Goal: Task Accomplishment & Management: Complete application form

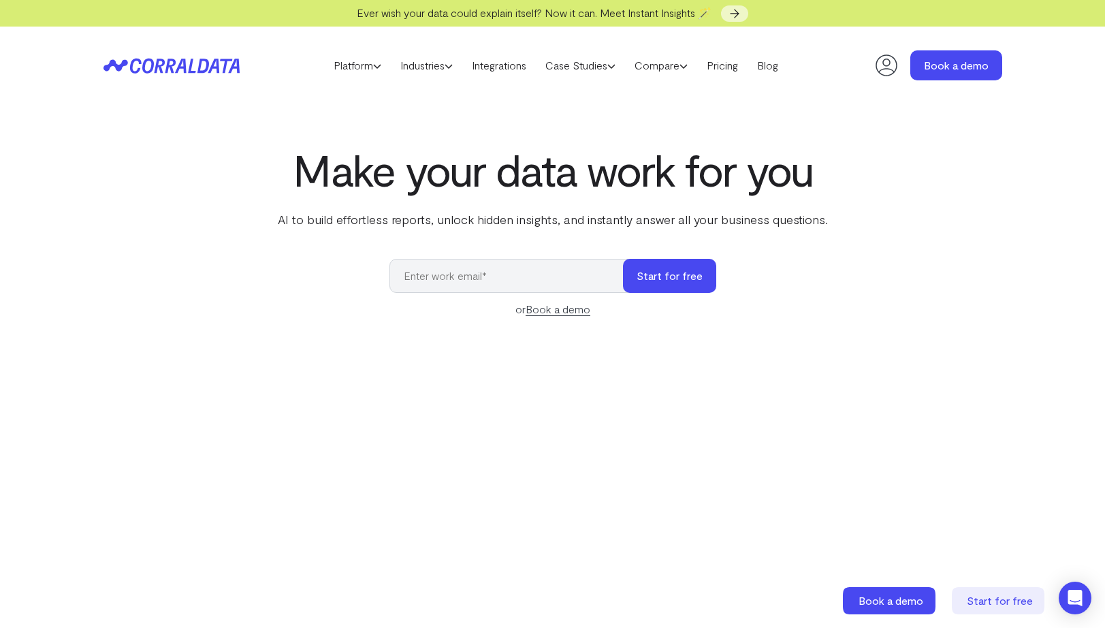
click at [887, 74] on icon at bounding box center [886, 65] width 27 height 27
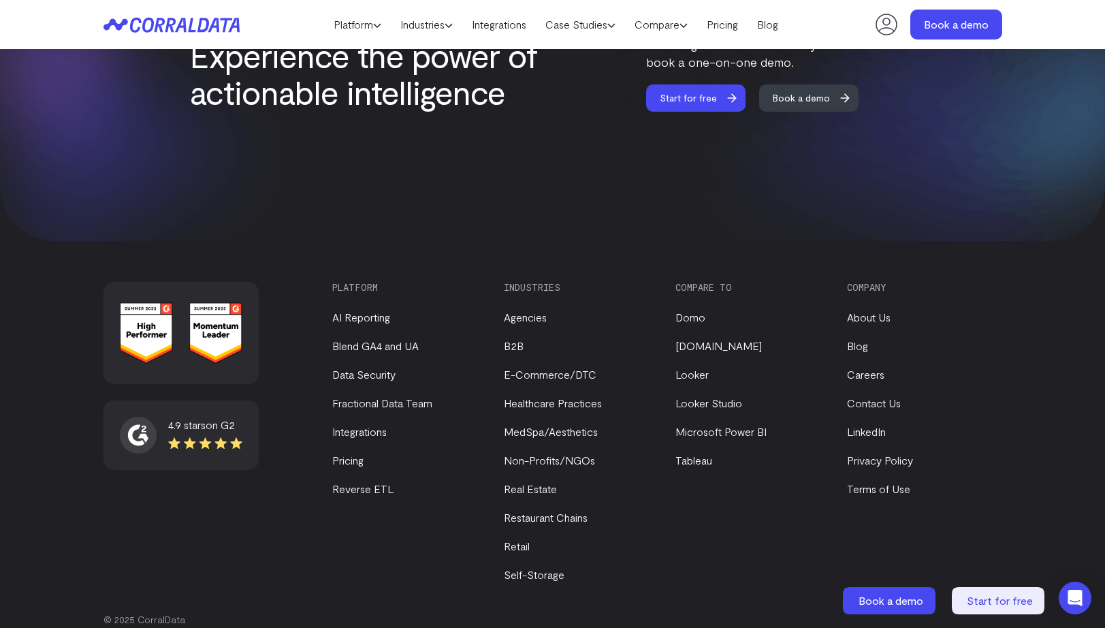
scroll to position [5780, 0]
click at [729, 84] on span at bounding box center [742, 97] width 27 height 27
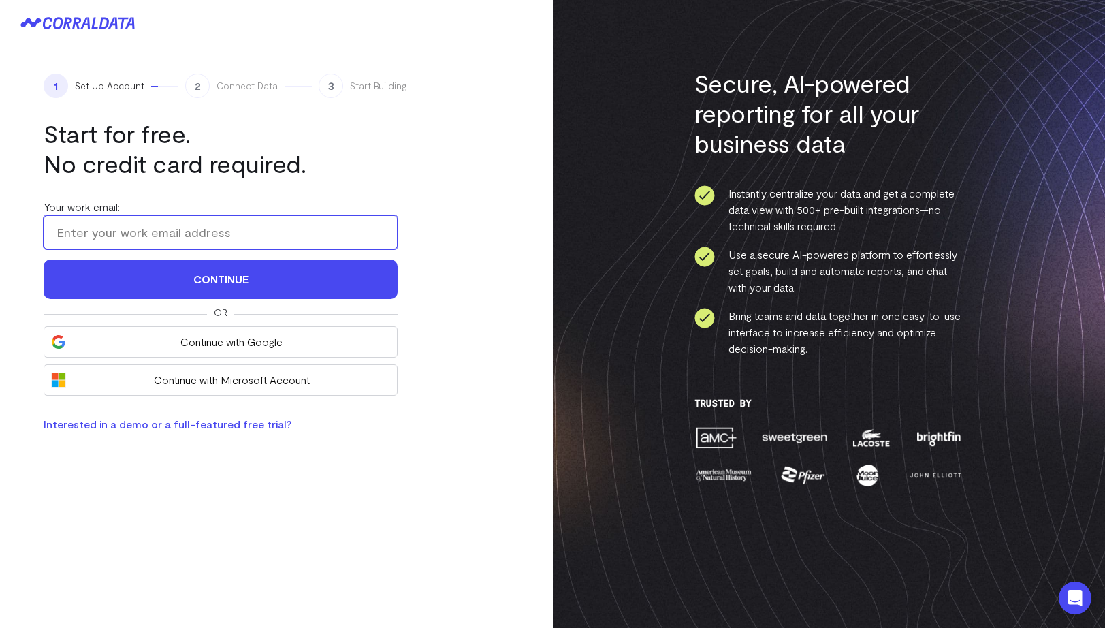
click at [326, 242] on input "Your work email:" at bounding box center [221, 232] width 354 height 34
click at [193, 231] on input "Your work email:" at bounding box center [221, 232] width 354 height 34
paste input "vofako3701@certve.com"
type input "vofako3701@certve.com"
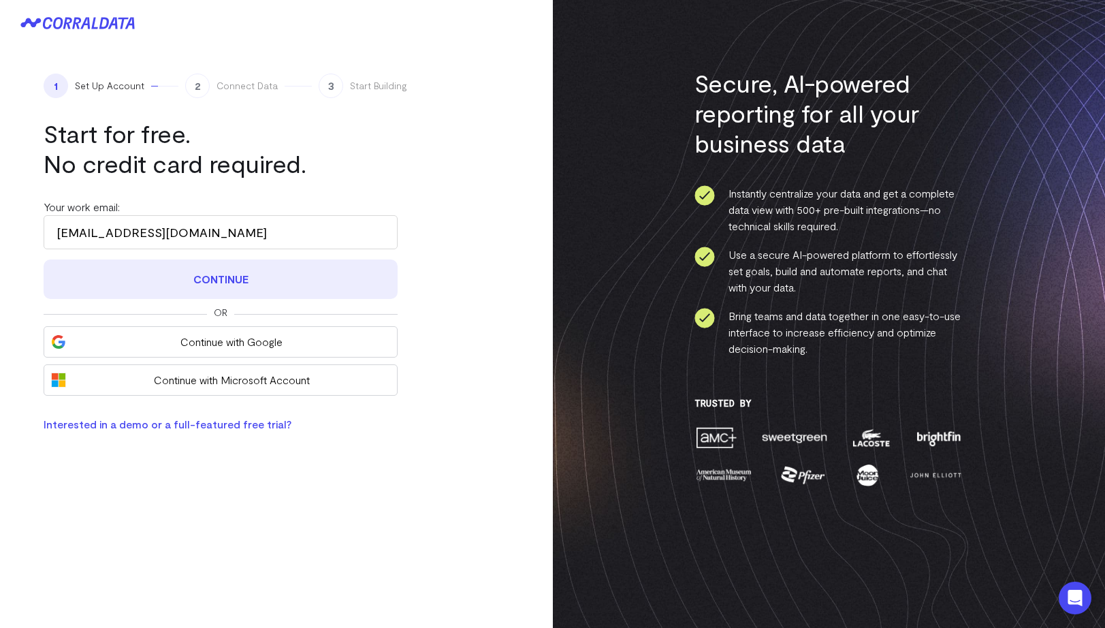
click at [221, 283] on button "Continue" at bounding box center [221, 279] width 354 height 40
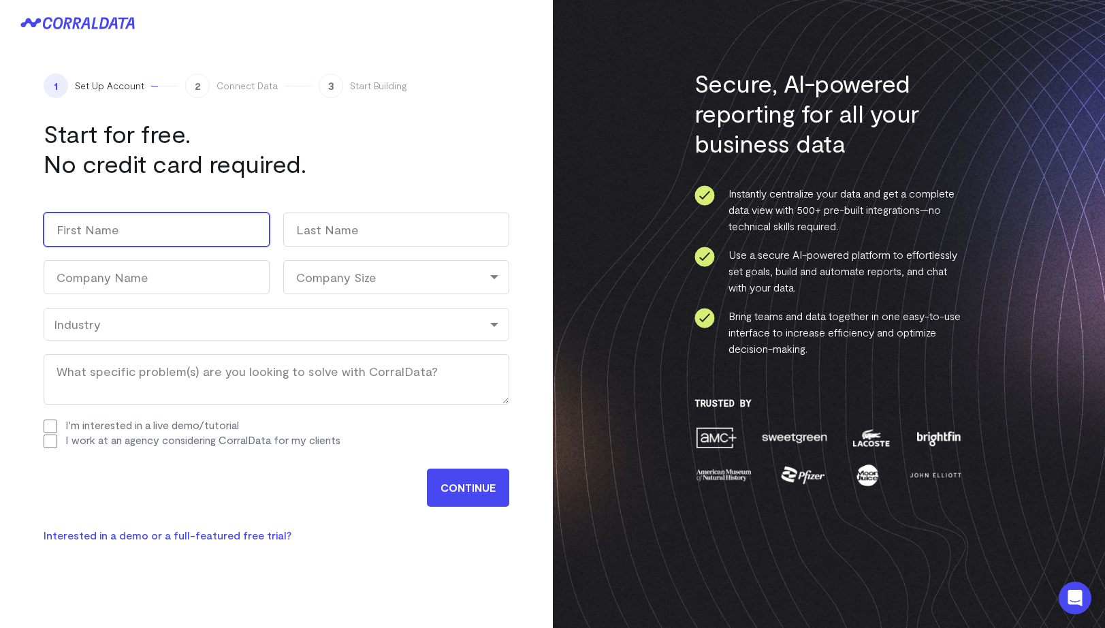
click at [185, 230] on input "First" at bounding box center [157, 230] width 226 height 34
click at [189, 227] on input "First" at bounding box center [157, 230] width 226 height 34
type input "susie"
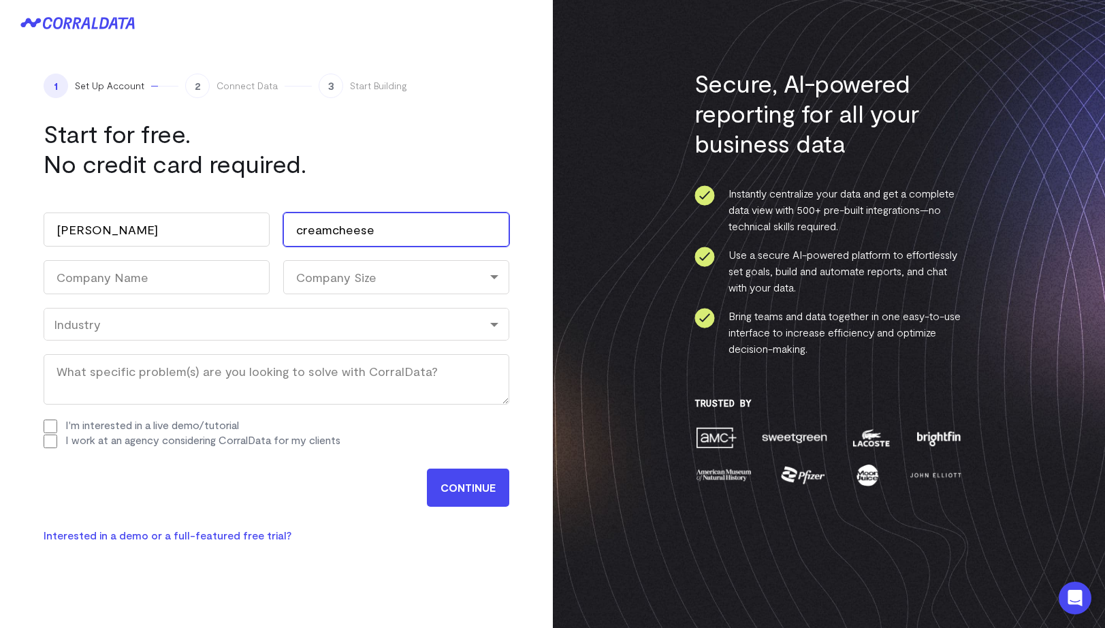
type input "creamcheese"
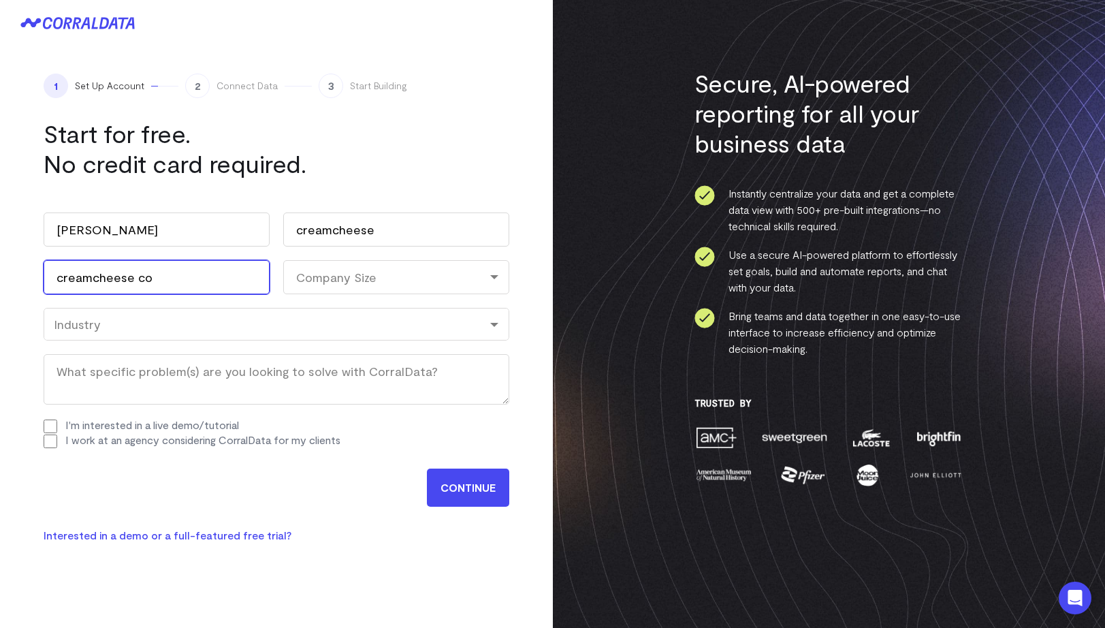
type input "creamcheese co"
click at [311, 285] on div "Company Size" at bounding box center [396, 277] width 226 height 34
click at [309, 335] on li "1-10" at bounding box center [396, 336] width 226 height 28
select select "1-10"
click at [294, 327] on div "Industry" at bounding box center [276, 324] width 445 height 15
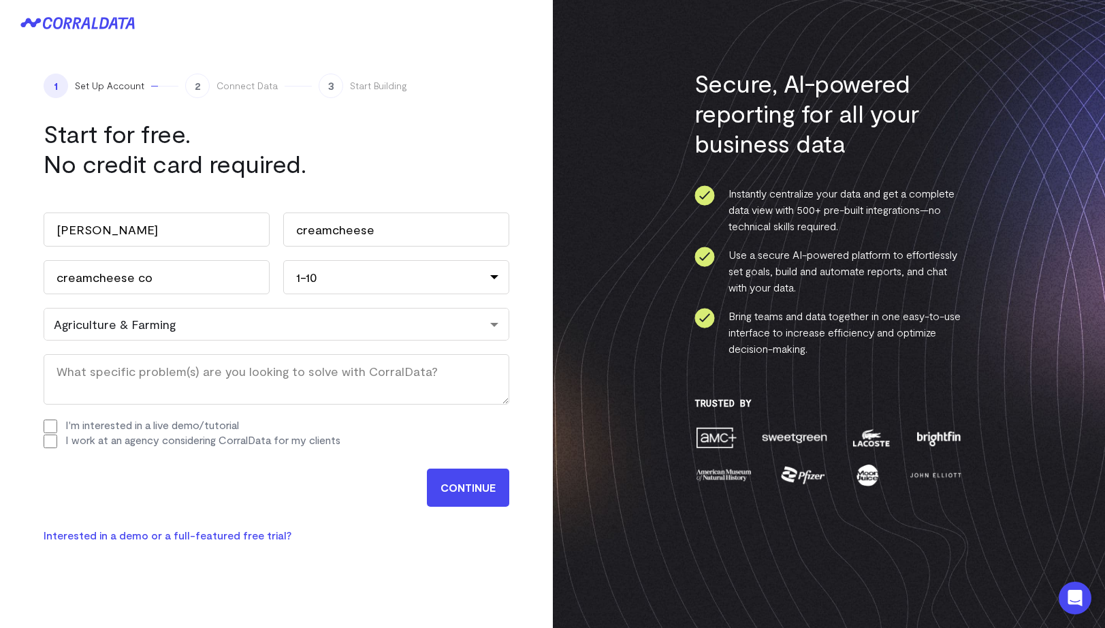
click at [52, 428] on input "I'm interested in a live demo/tutorial" at bounding box center [51, 427] width 14 height 14
checkbox input "true"
click at [52, 441] on input "I work at an agency considering CorralData for my clients" at bounding box center [51, 442] width 14 height 14
checkbox input "true"
click at [487, 494] on input "CONTINUE" at bounding box center [468, 488] width 82 height 38
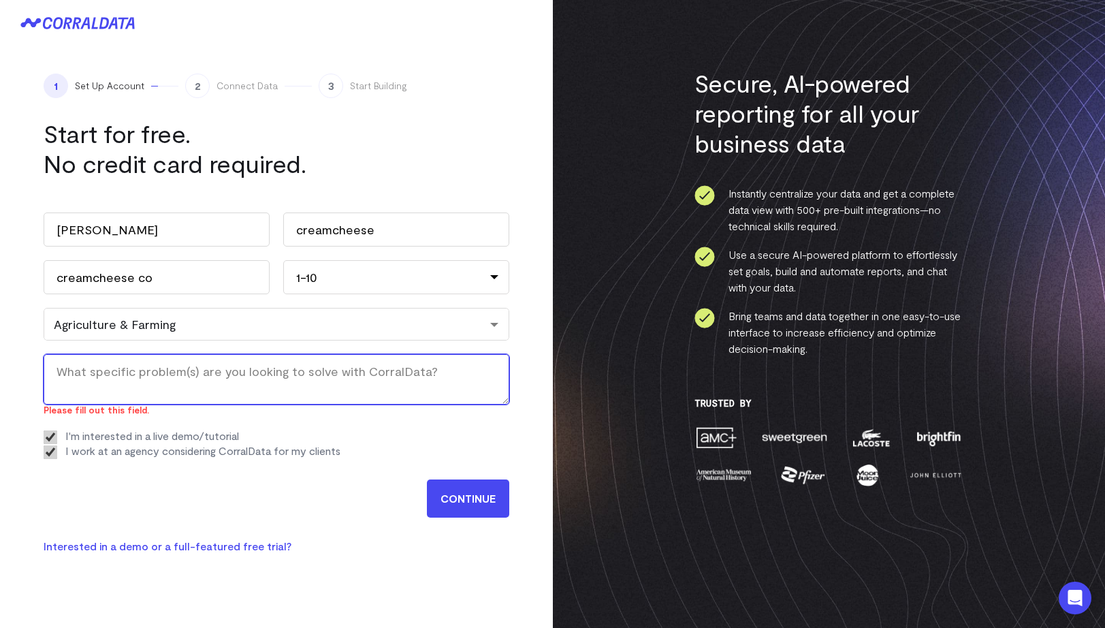
click at [242, 378] on textarea "What specific problem(s) are you looking to solve with CorralData? (Required)" at bounding box center [277, 379] width 466 height 50
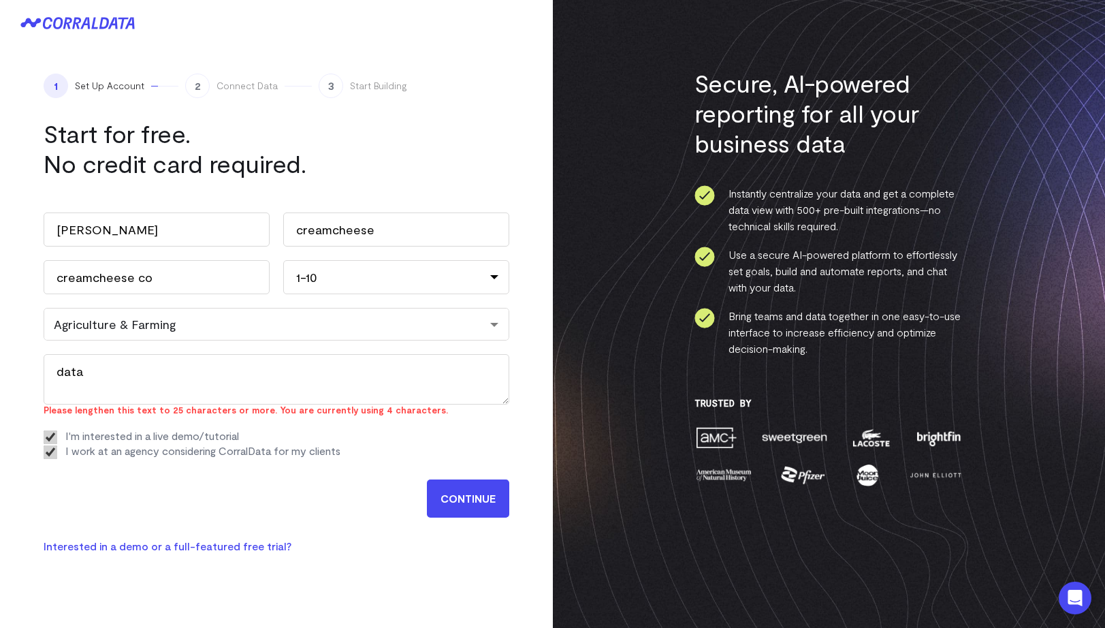
click at [452, 486] on input "CONTINUE" at bounding box center [468, 498] width 82 height 38
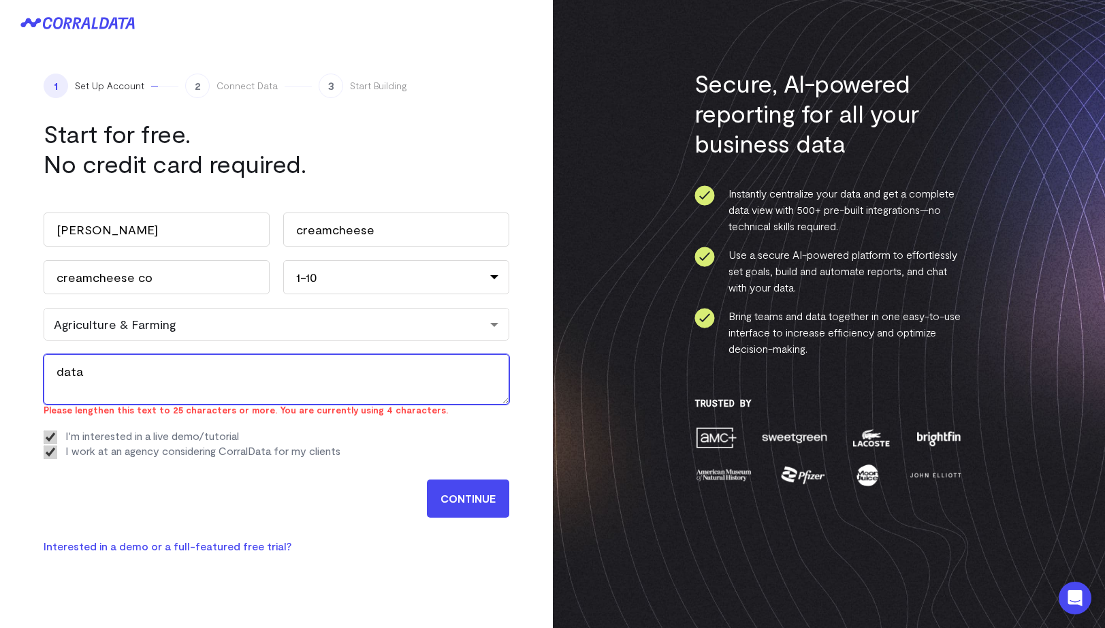
click at [287, 385] on textarea "data" at bounding box center [277, 379] width 466 height 50
paste textarea "data problems"
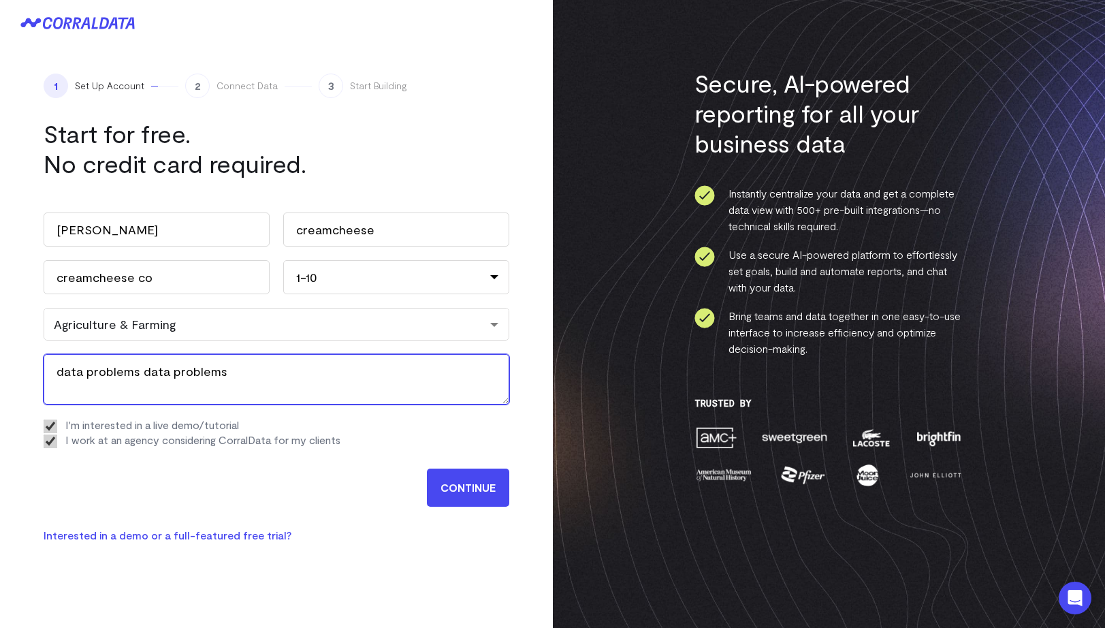
paste textarea "data problems"
type textarea "data problems data problems data problems data problems"
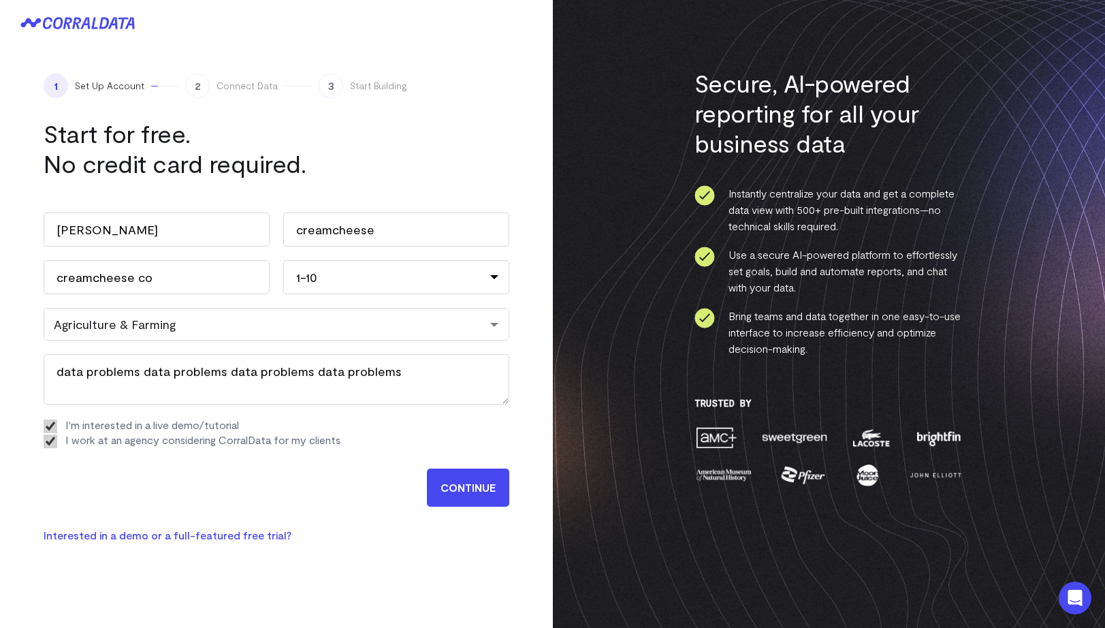
click at [477, 490] on input "CONTINUE" at bounding box center [468, 488] width 82 height 38
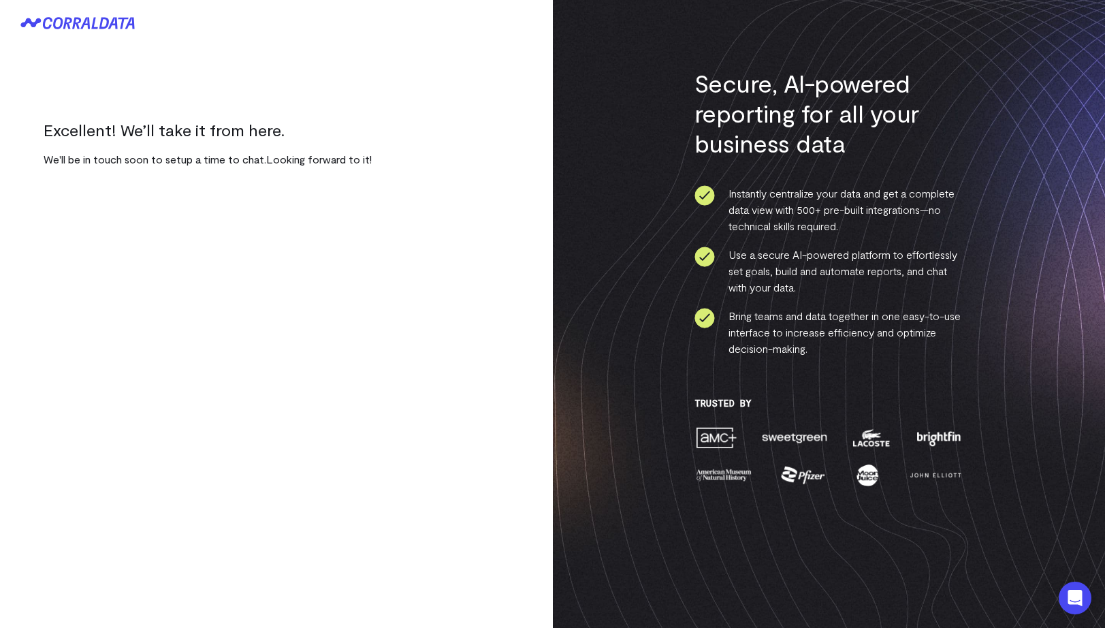
click at [212, 86] on div "Your work email: vofako3701@certve.com Continue Or Continue with Google Continu…" at bounding box center [276, 138] width 553 height 185
click at [94, 29] on div at bounding box center [276, 23] width 553 height 46
click at [100, 21] on icon at bounding box center [77, 23] width 114 height 12
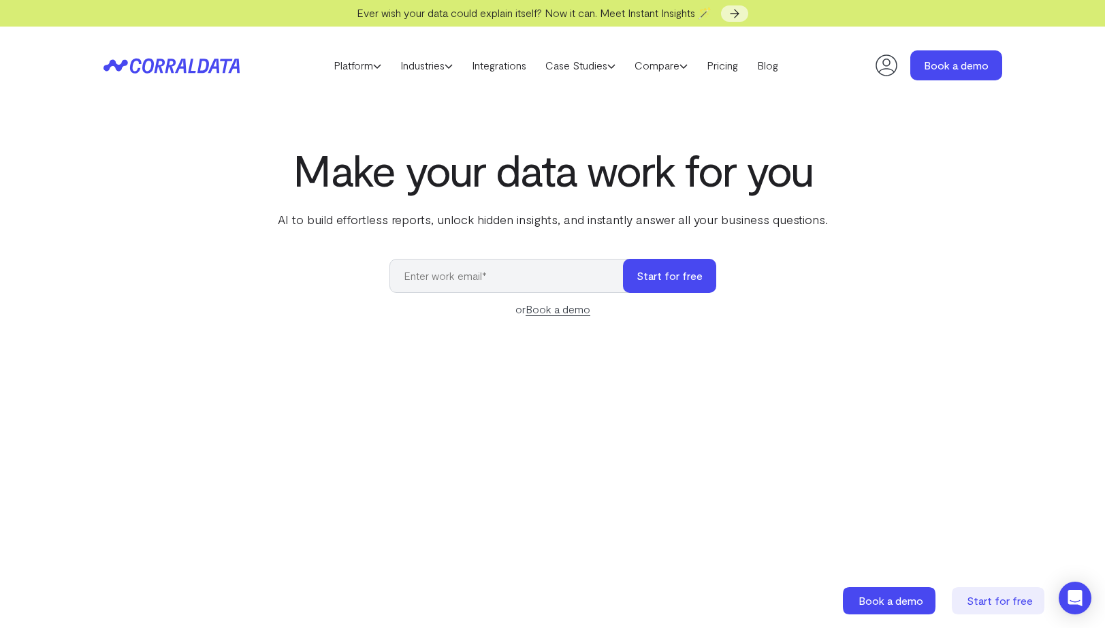
click at [890, 69] on icon at bounding box center [887, 65] width 22 height 22
click at [495, 290] on input "email" at bounding box center [513, 276] width 247 height 34
paste input "[EMAIL_ADDRESS][DOMAIN_NAME]"
type input "[EMAIL_ADDRESS][DOMAIN_NAME]"
click at [676, 274] on button "Start for free" at bounding box center [669, 276] width 93 height 34
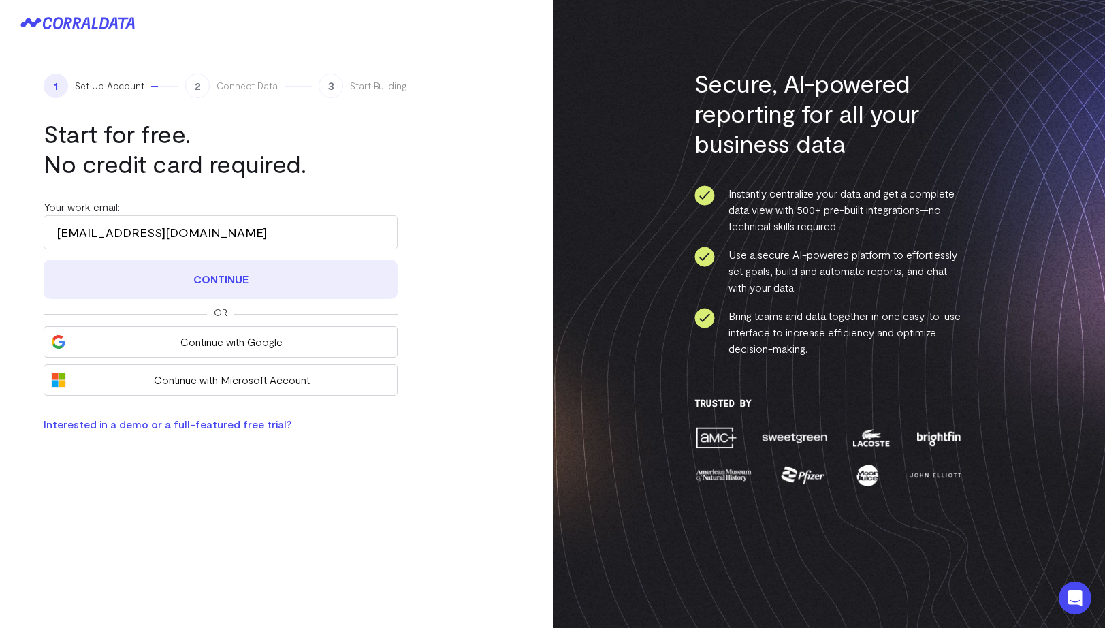
click at [301, 259] on button "Continue" at bounding box center [221, 279] width 354 height 40
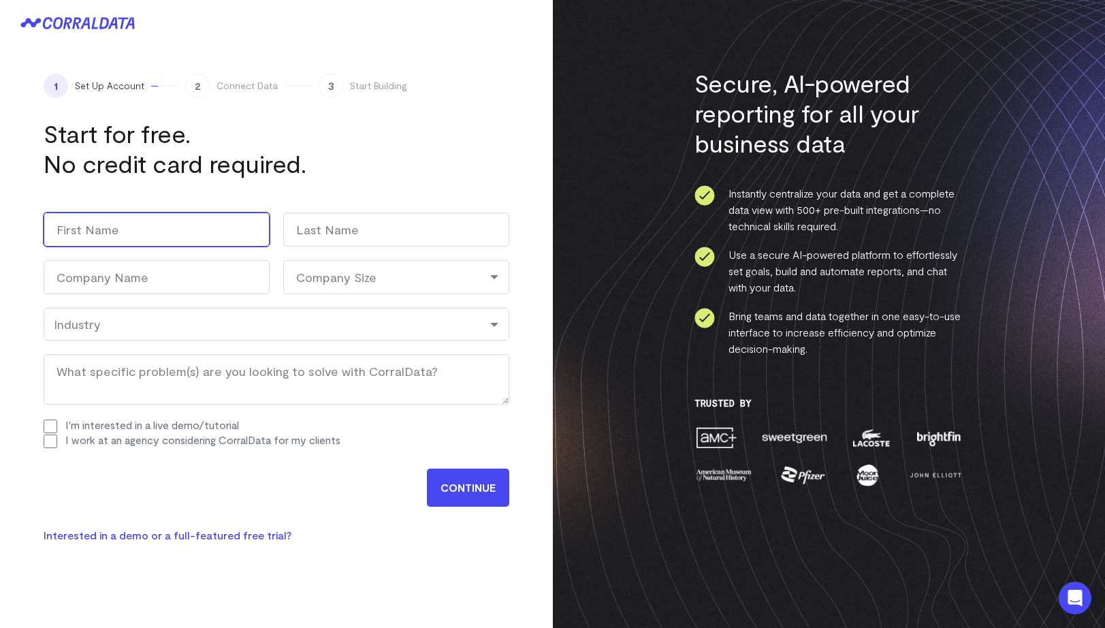
click at [204, 230] on input "First" at bounding box center [157, 230] width 226 height 34
type input "joe"
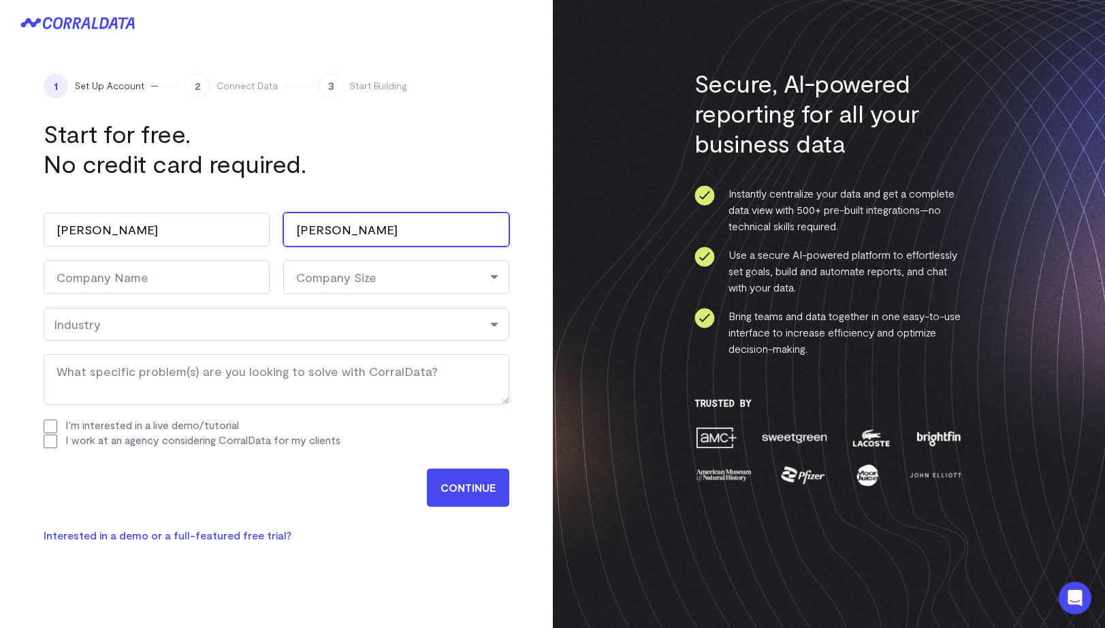
type input "smith"
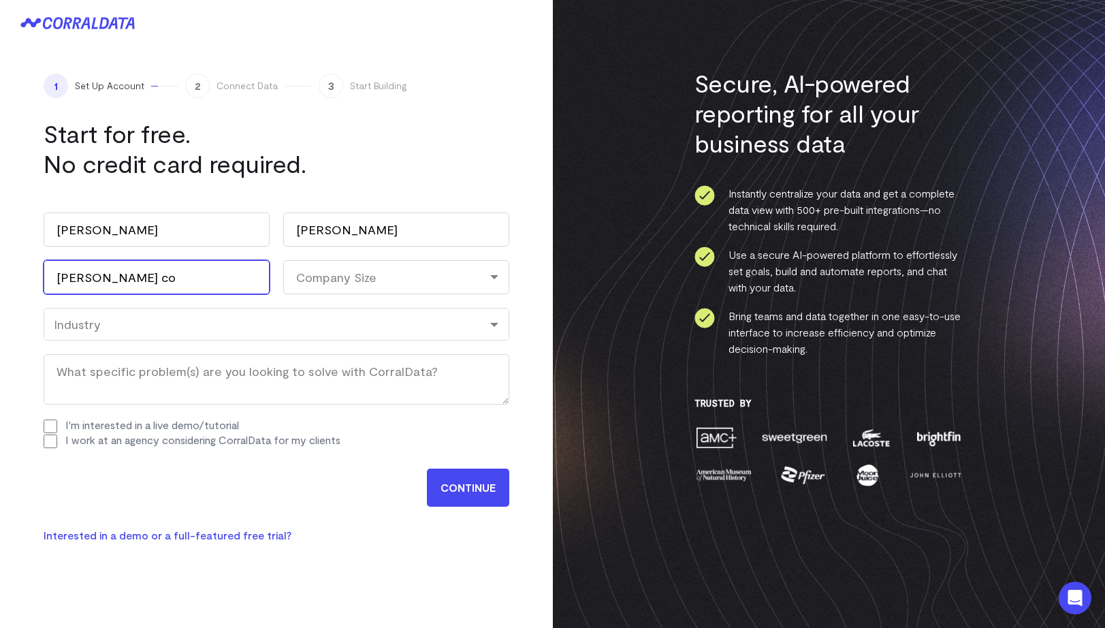
type input "smith co"
click at [320, 294] on div "Work email (Required) rotido5998@dpwev.com Name joe First smith Last Company Na…" at bounding box center [277, 330] width 466 height 263
click at [324, 288] on div "Company Size" at bounding box center [396, 277] width 226 height 34
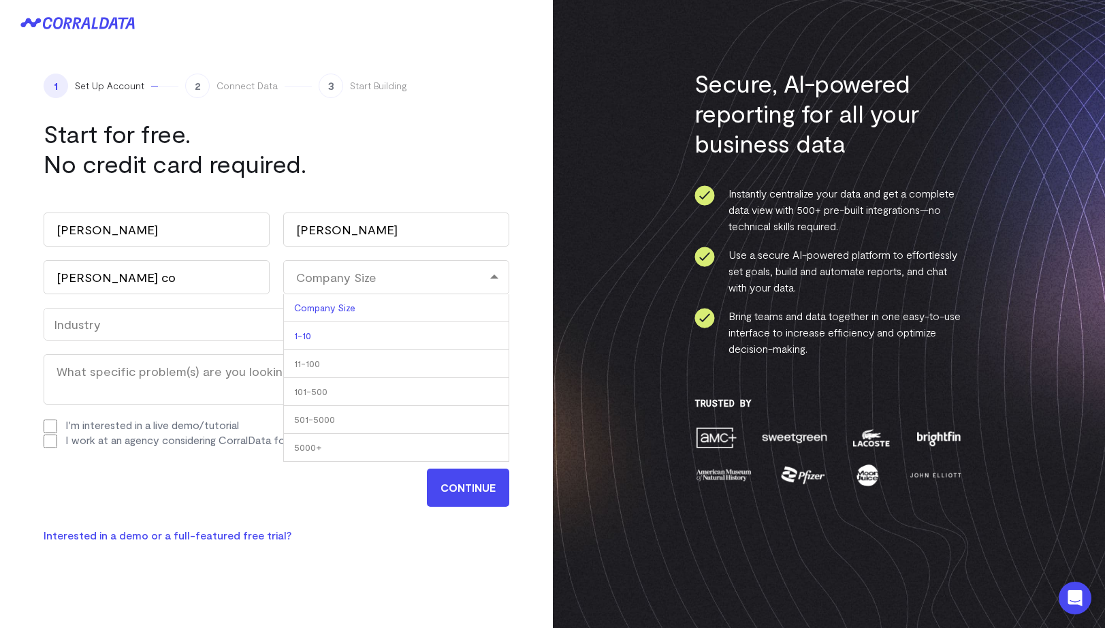
click at [326, 330] on li "1-10" at bounding box center [396, 336] width 226 height 28
select select "1-10"
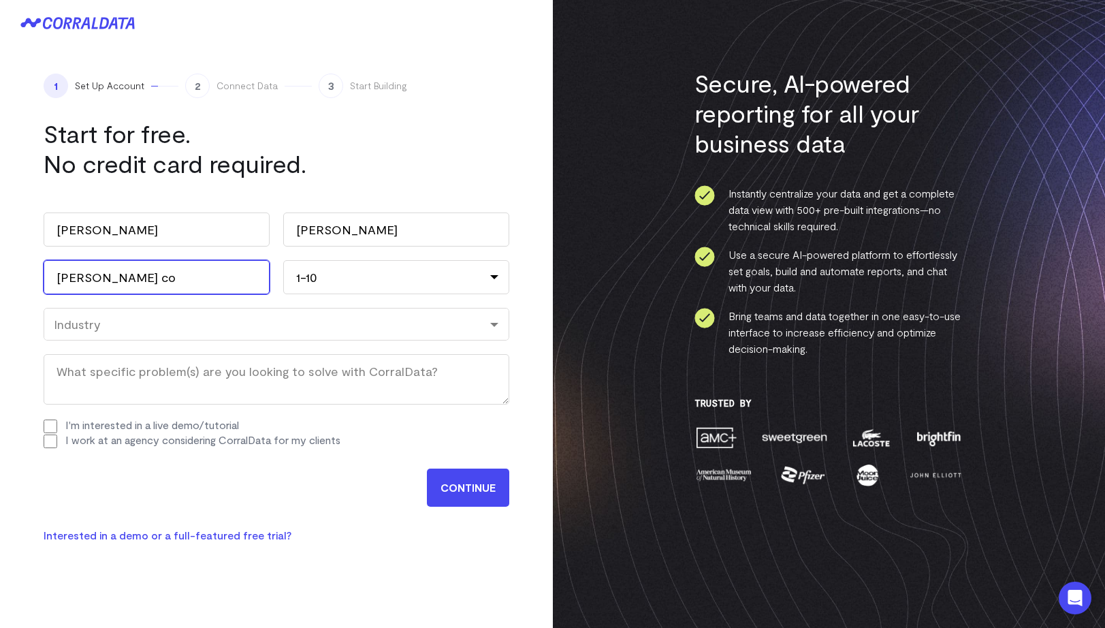
click at [68, 270] on input "smith co" at bounding box center [157, 277] width 226 height 34
click at [68, 277] on input "smith co" at bounding box center [157, 277] width 226 height 34
type input "dijahha co"
click at [123, 341] on div "Work email (Required) rotido5998@dpwev.com Name joe First smith Last Company Na…" at bounding box center [277, 330] width 466 height 263
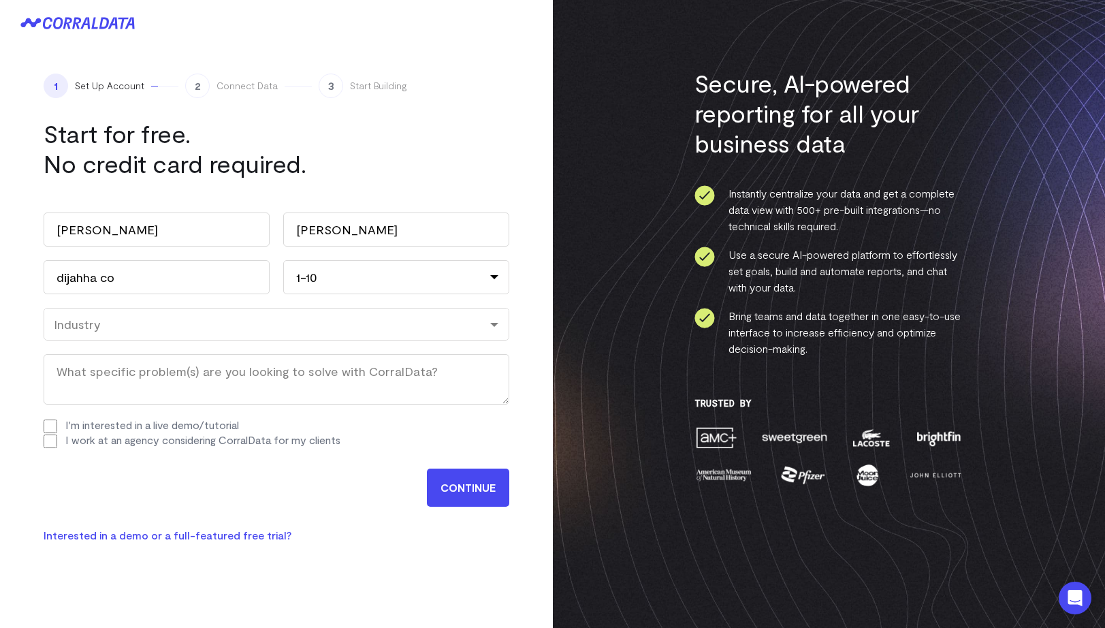
click at [123, 329] on div "Industry" at bounding box center [276, 324] width 445 height 15
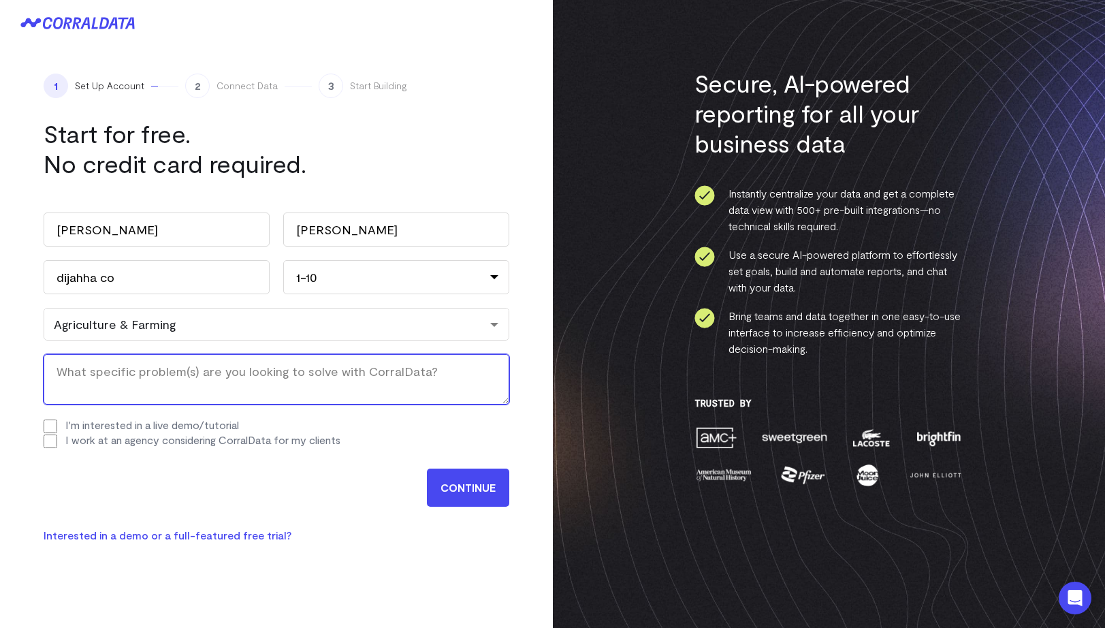
click at [142, 387] on textarea "What specific problem(s) are you looking to solve with CorralData? (Required)" at bounding box center [277, 379] width 466 height 50
drag, startPoint x: 142, startPoint y: 387, endPoint x: -29, endPoint y: 381, distance: 171.7
click at [0, 381] on html "1 Set Up Account 2 Connect Data 3 Start Building Start for free. Or" at bounding box center [552, 531] width 1105 height 1063
click at [65, 373] on textarea "data" at bounding box center [277, 379] width 466 height 50
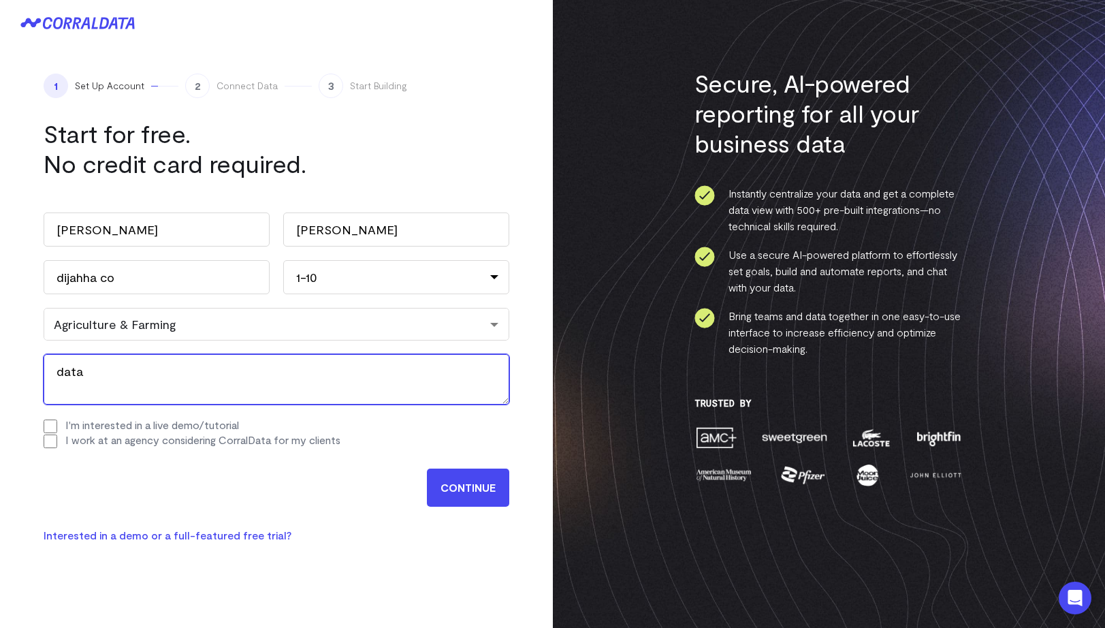
click at [115, 373] on textarea "data" at bounding box center [277, 379] width 466 height 50
paste textarea "data"
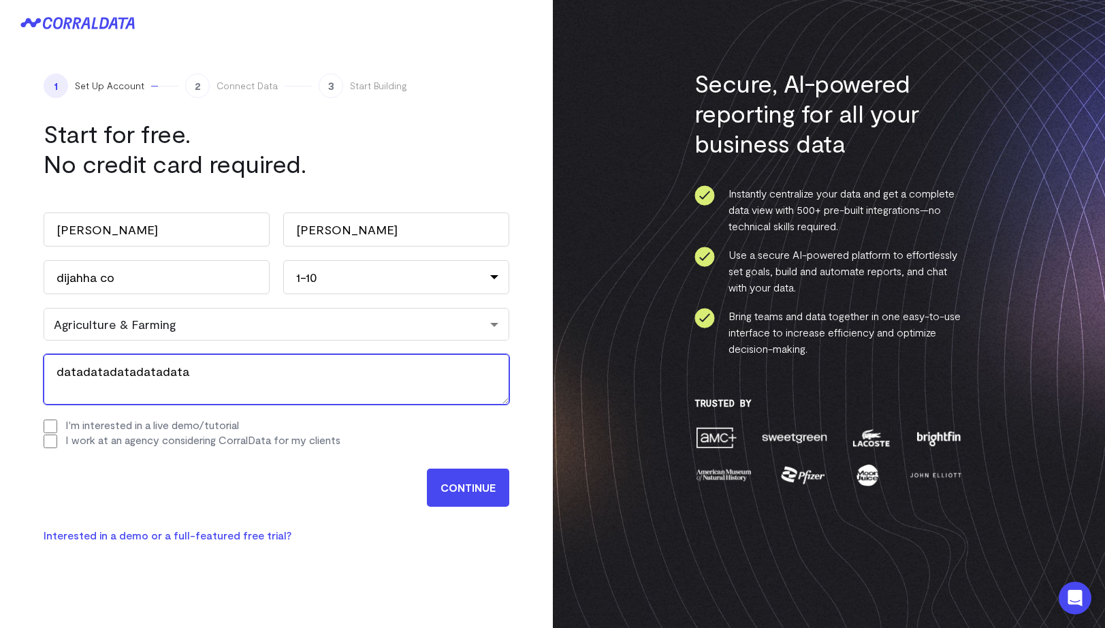
paste textarea "data"
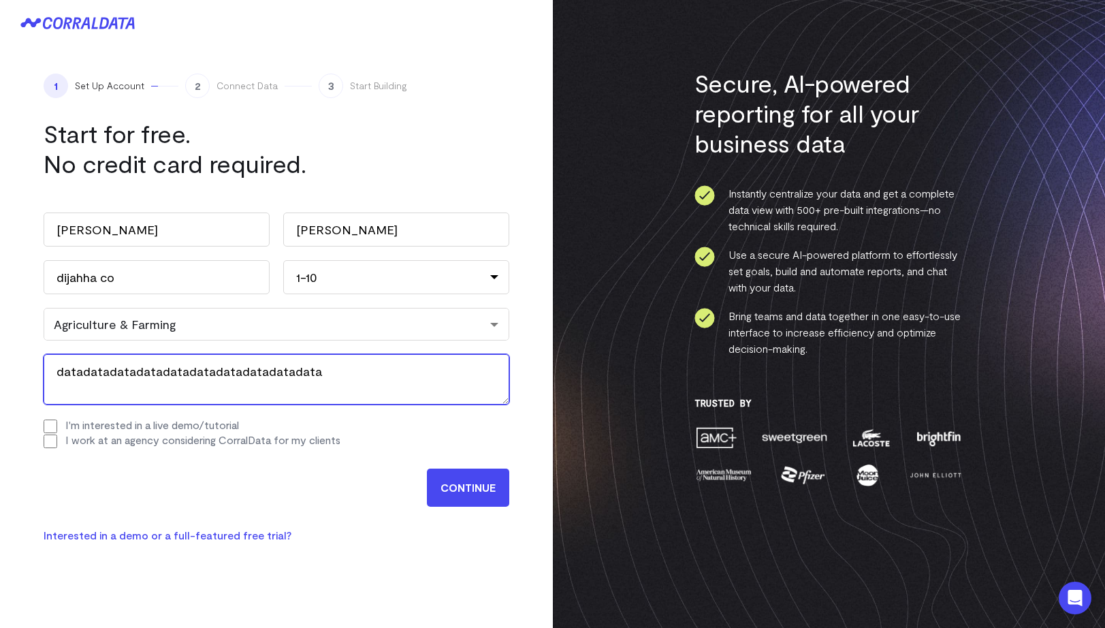
paste textarea "data"
paste
type textarea "datadatadatadatadatadatadatadatadatadatadatadatadatadatadatadatadatadata"
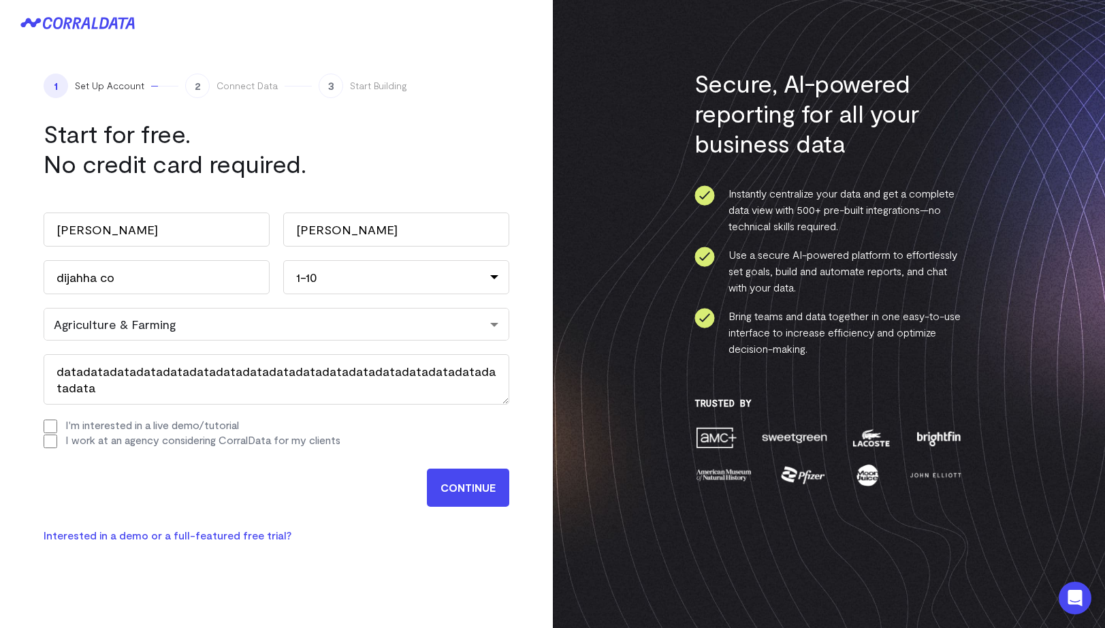
click at [56, 425] on input "I'm interested in a live demo/tutorial" at bounding box center [51, 427] width 14 height 14
checkbox input "true"
click at [52, 450] on div "Work email (Required) rotido5998@dpwev.com Name joe First smith Last Company Na…" at bounding box center [277, 330] width 466 height 263
click at [475, 486] on input "CONTINUE" at bounding box center [468, 488] width 82 height 38
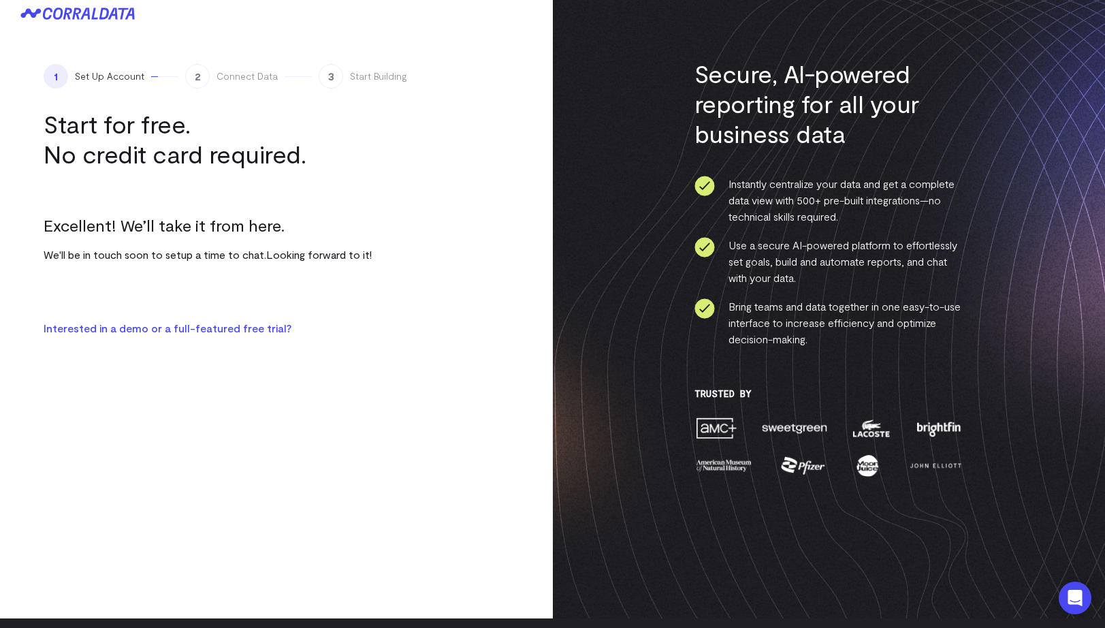
scroll to position [8, 0]
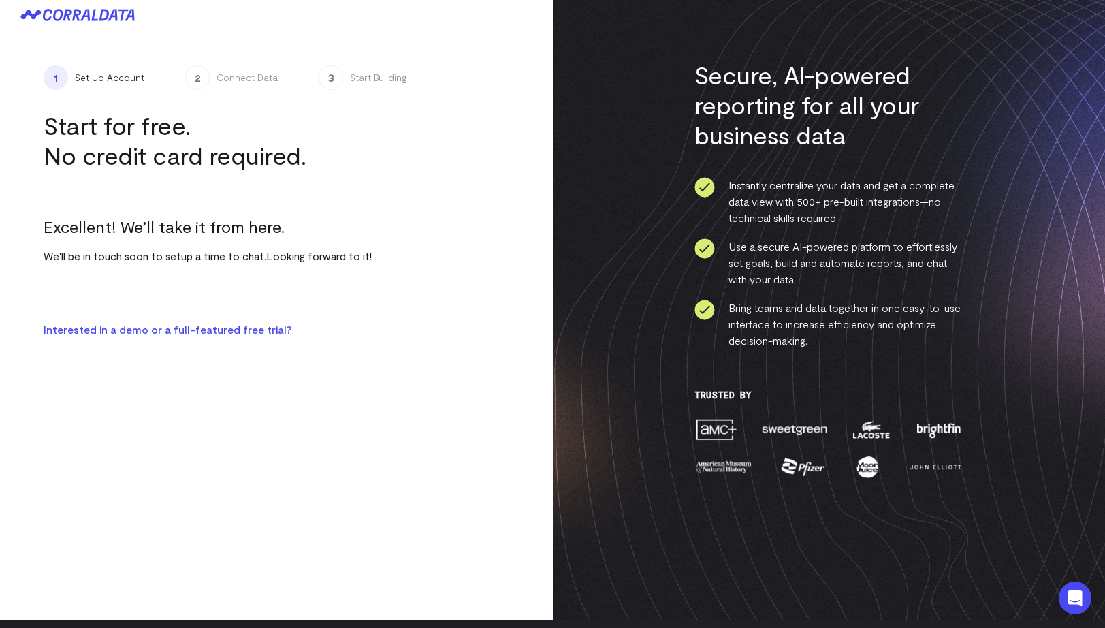
click at [274, 332] on link "Interested in a demo or a full-featured free trial?" at bounding box center [168, 329] width 248 height 13
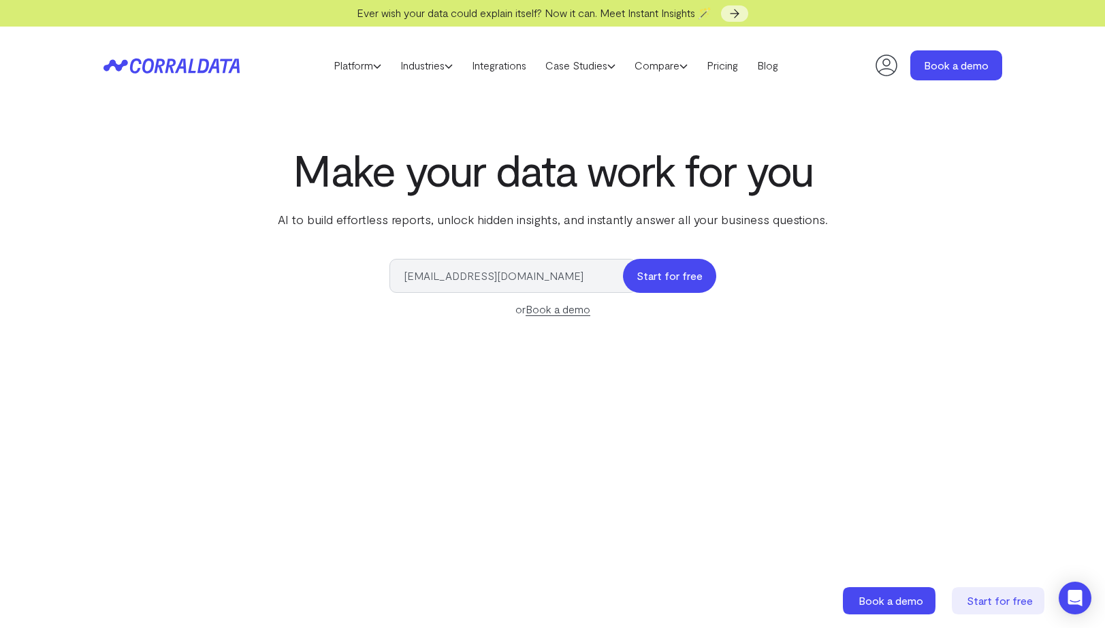
click at [660, 275] on button "Start for free" at bounding box center [669, 276] width 93 height 34
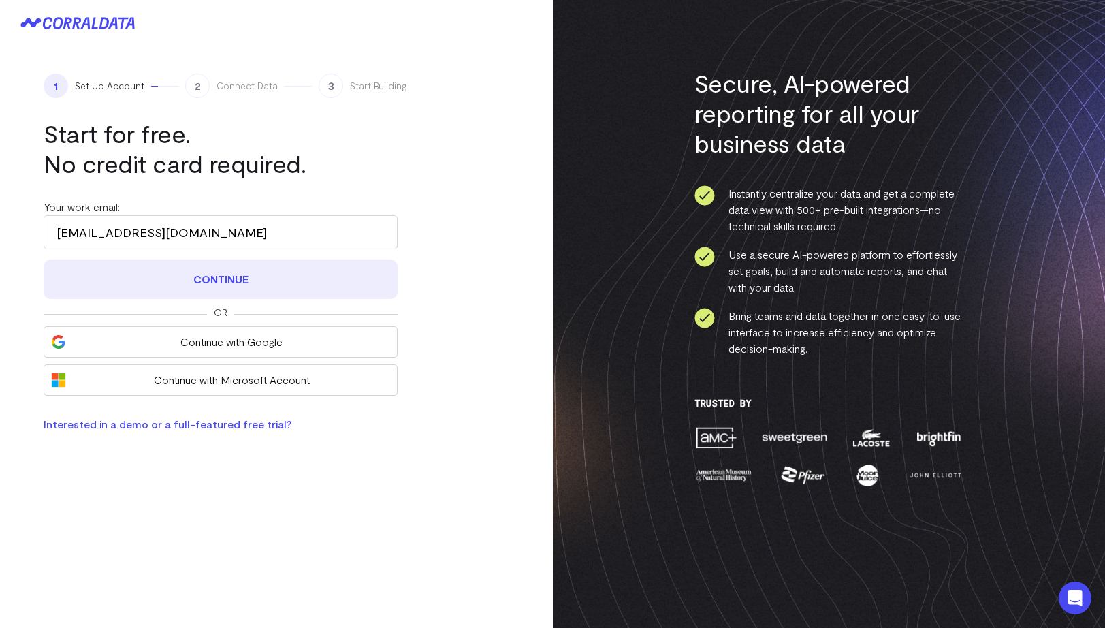
click at [373, 278] on button "Continue" at bounding box center [221, 279] width 354 height 40
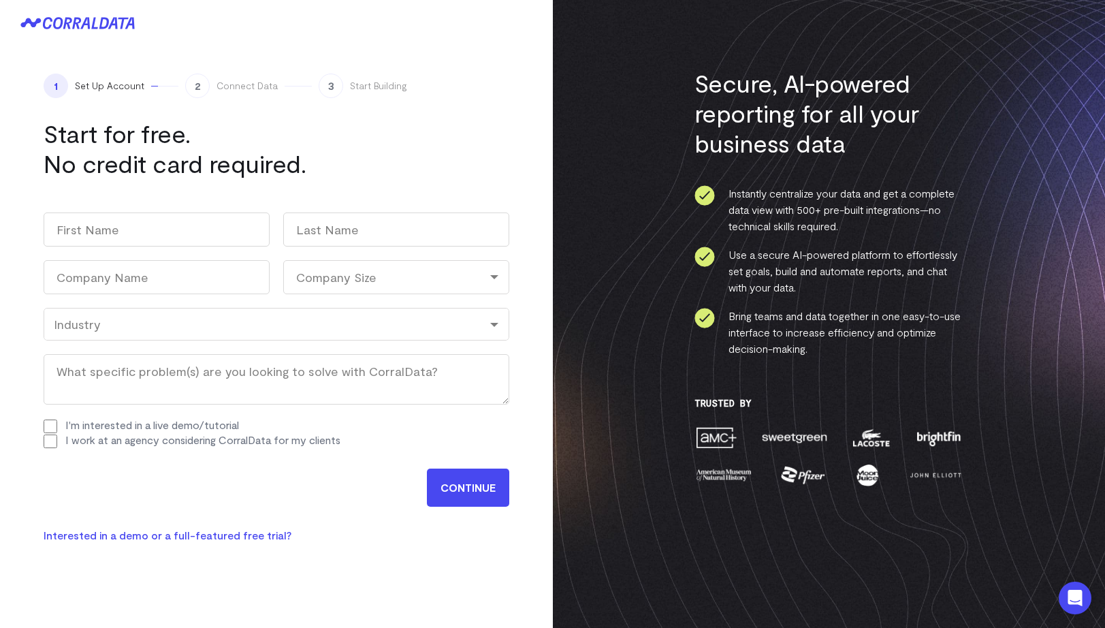
click at [373, 278] on div "Company Size" at bounding box center [396, 277] width 226 height 34
click at [379, 268] on div "Company Size" at bounding box center [396, 277] width 226 height 34
click at [368, 379] on li "101-500" at bounding box center [396, 392] width 226 height 28
select select "101-500"
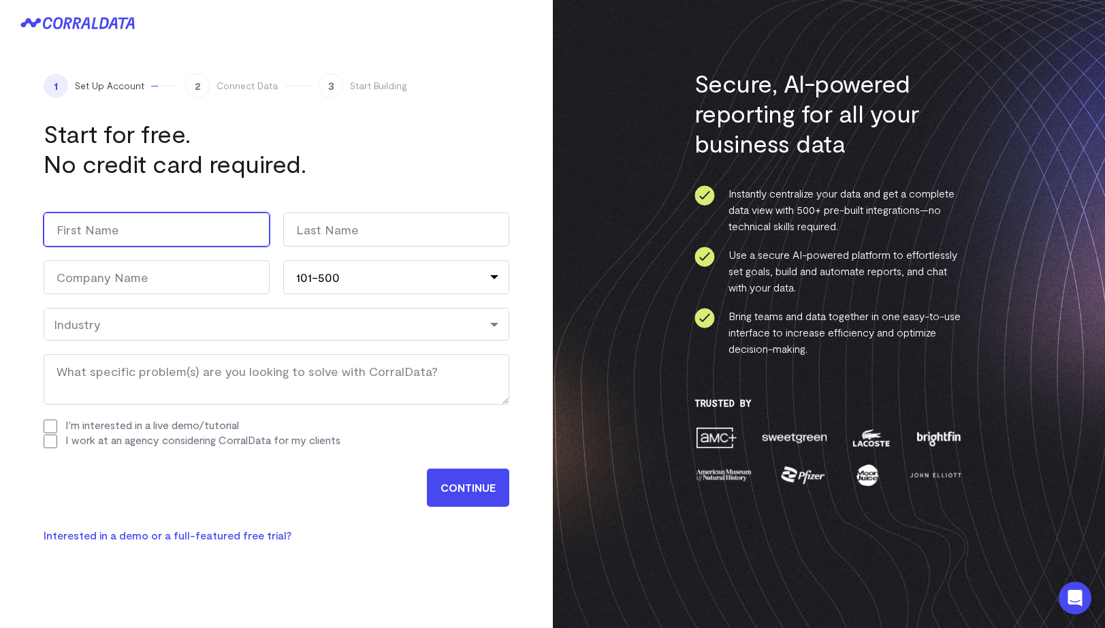
click at [249, 223] on input "First" at bounding box center [157, 230] width 226 height 34
type input "yuan"
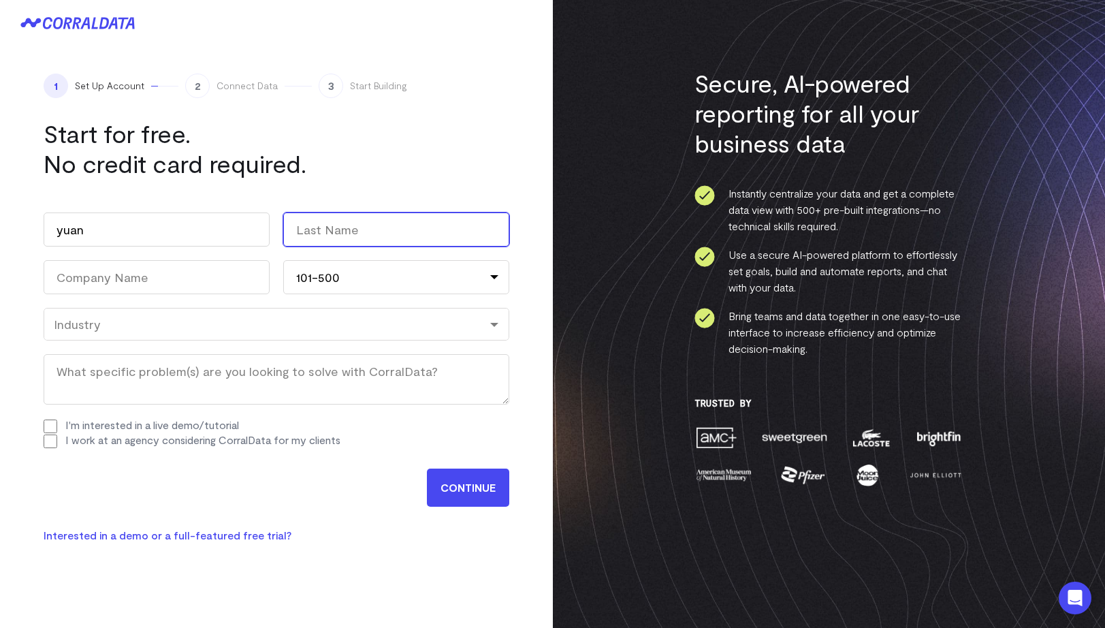
type input "shui"
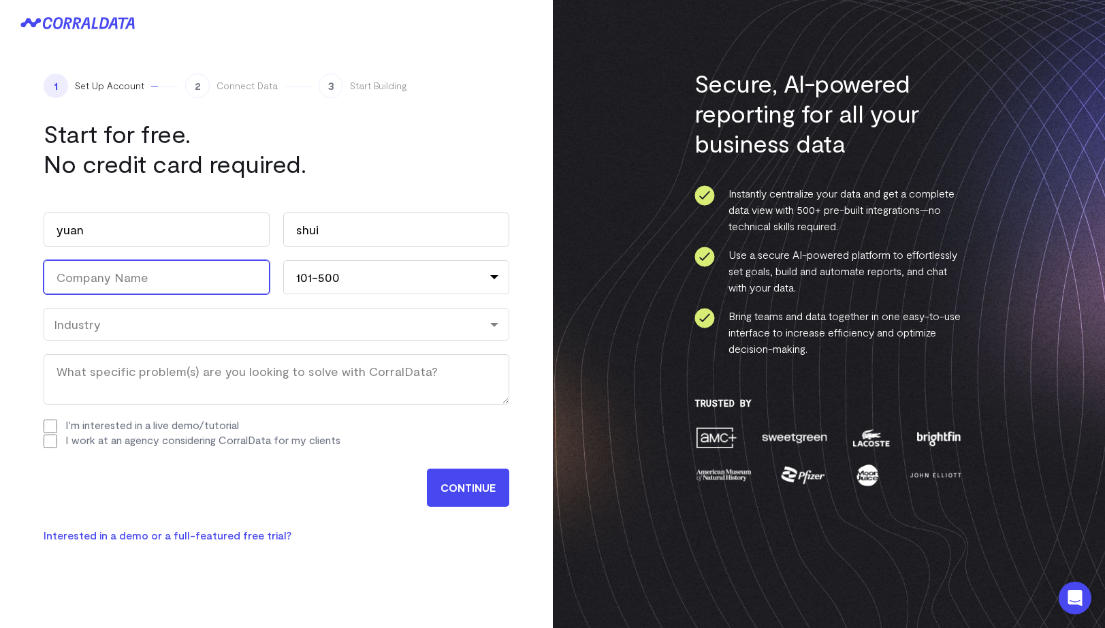
click at [210, 274] on input "Company Name (Required)" at bounding box center [157, 277] width 226 height 34
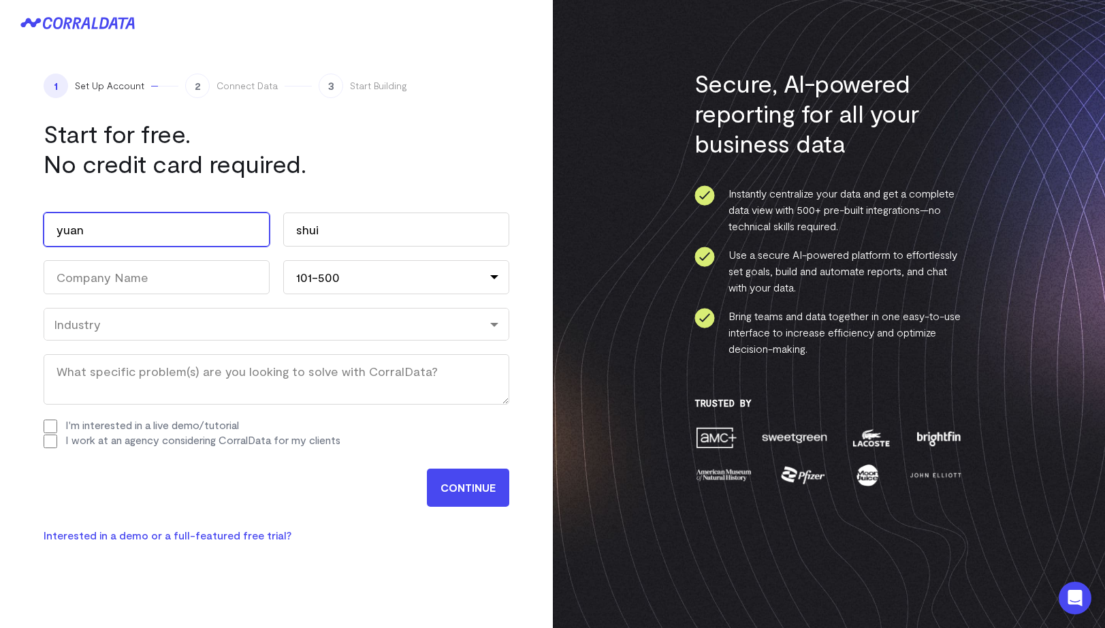
click at [192, 243] on input "yuan" at bounding box center [157, 230] width 226 height 34
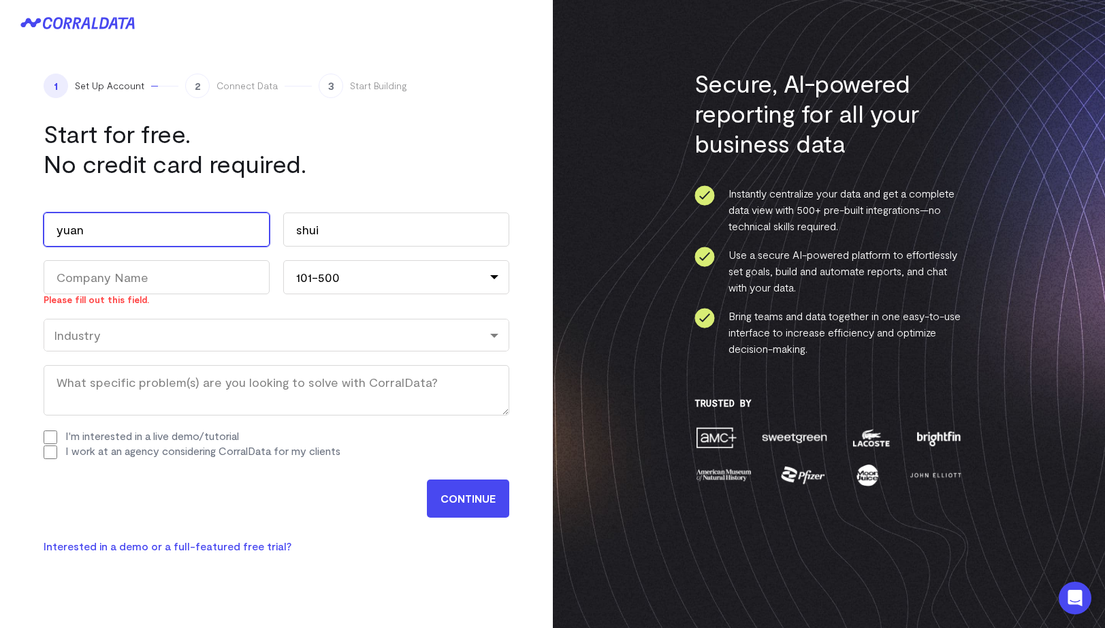
click at [192, 243] on input "yuan" at bounding box center [157, 230] width 226 height 34
type input "suzie"
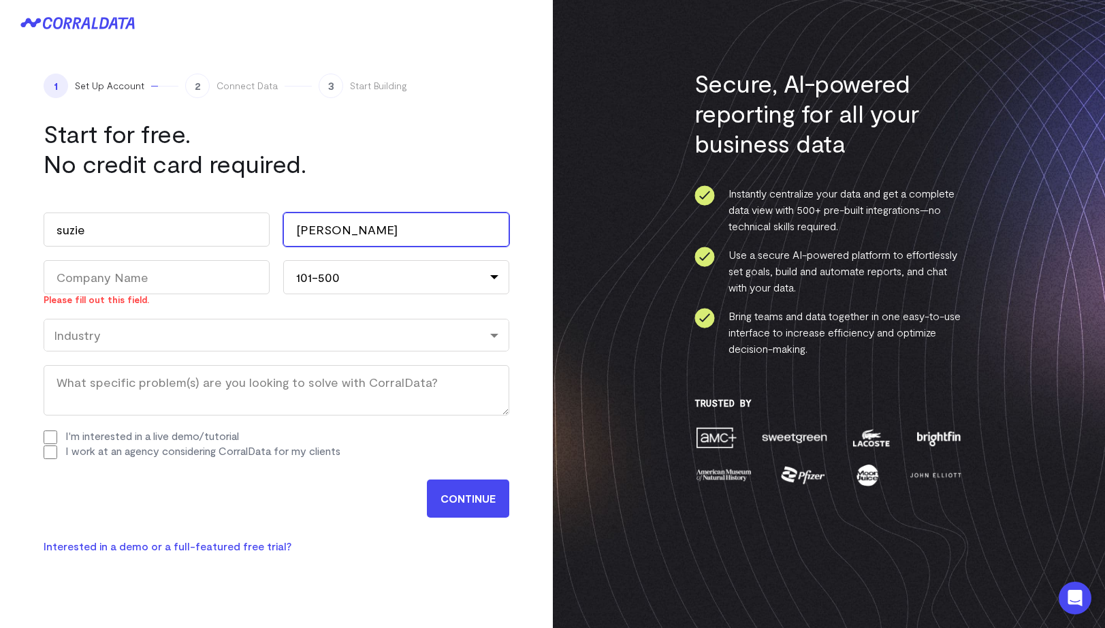
type input "[PERSON_NAME]"
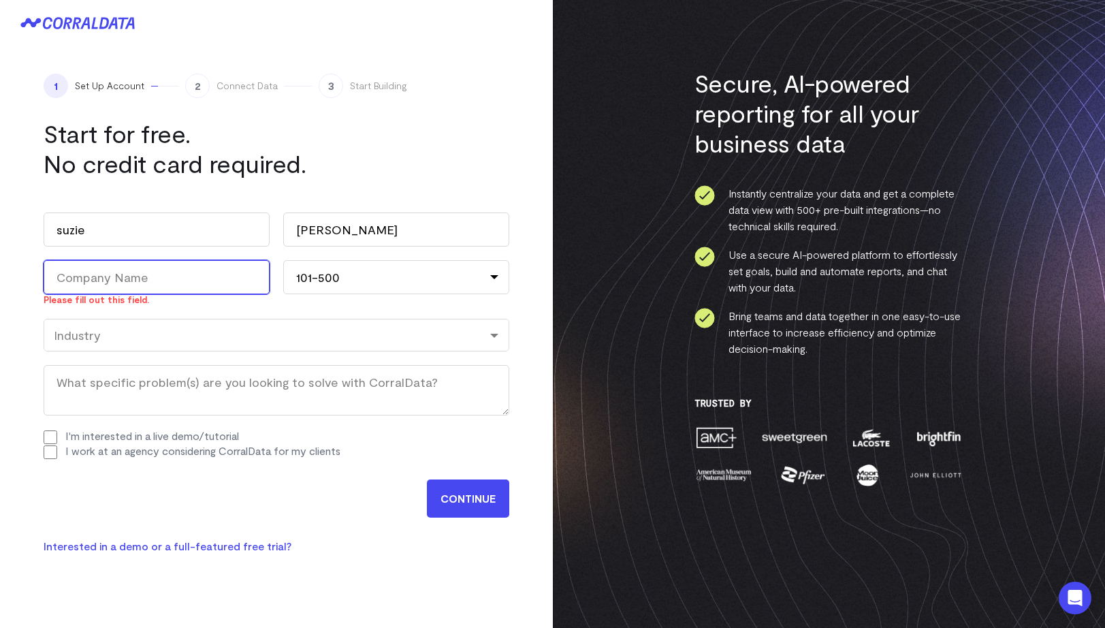
click at [152, 286] on input "Company Name (Required)" at bounding box center [157, 277] width 226 height 34
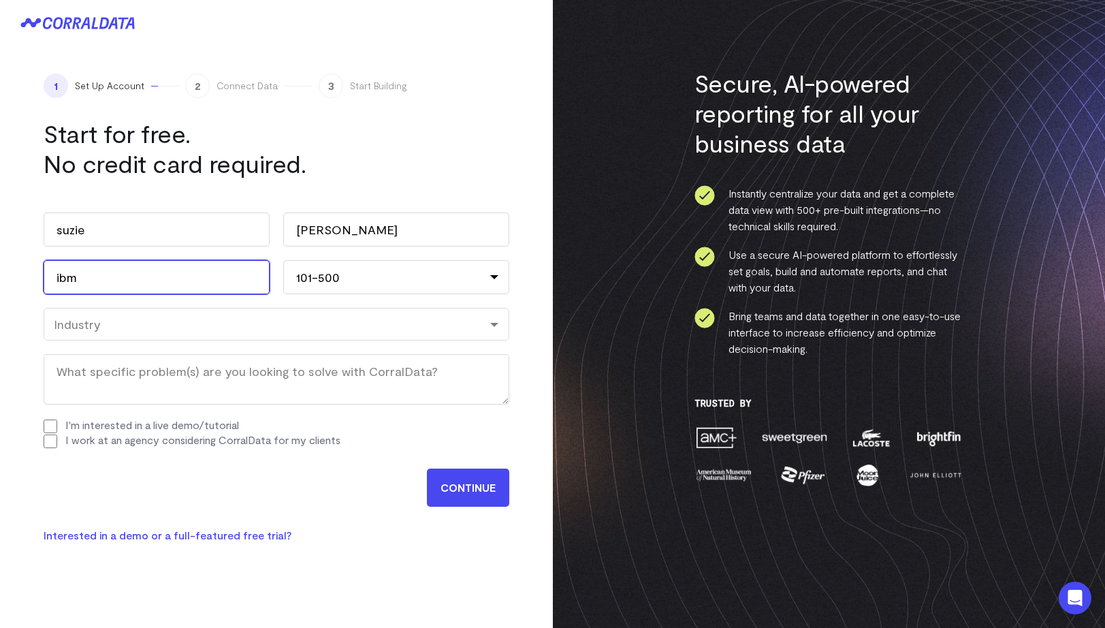
click at [217, 335] on div "Industry" at bounding box center [277, 324] width 466 height 33
type input "ibm"
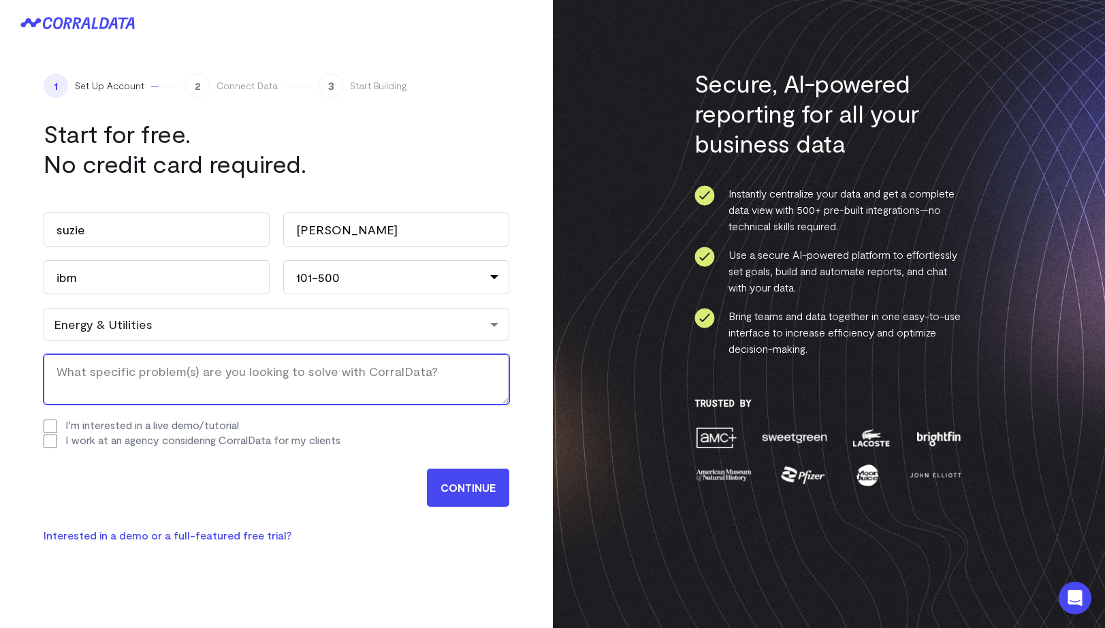
click at [256, 370] on textarea "What specific problem(s) are you looking to solve with CorralData? (Required)" at bounding box center [277, 379] width 466 height 50
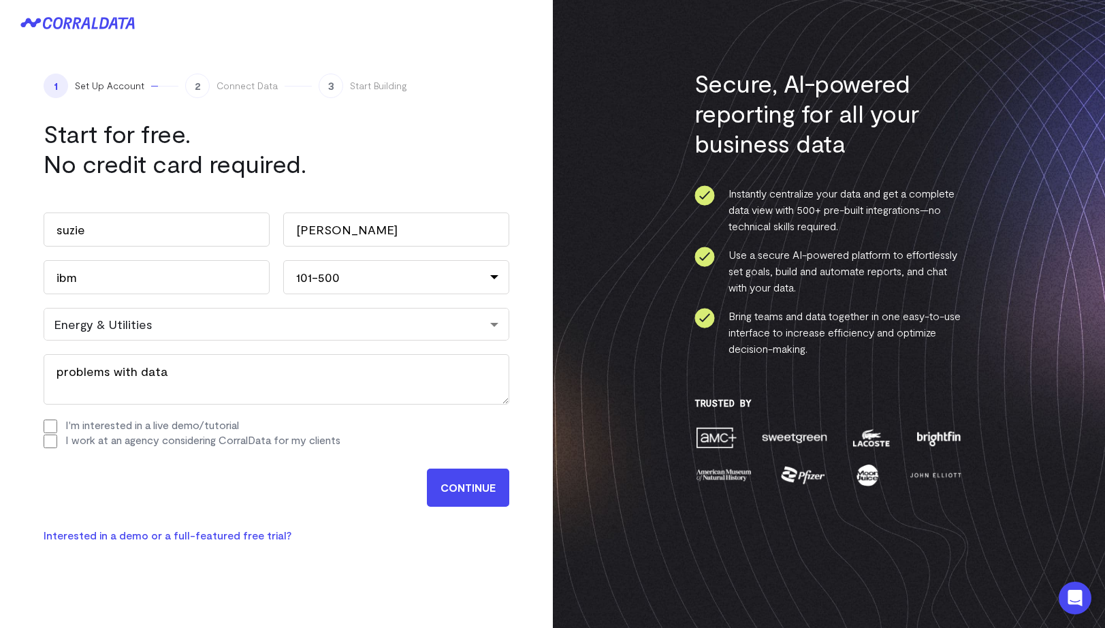
click at [499, 488] on input "CONTINUE" at bounding box center [468, 488] width 82 height 38
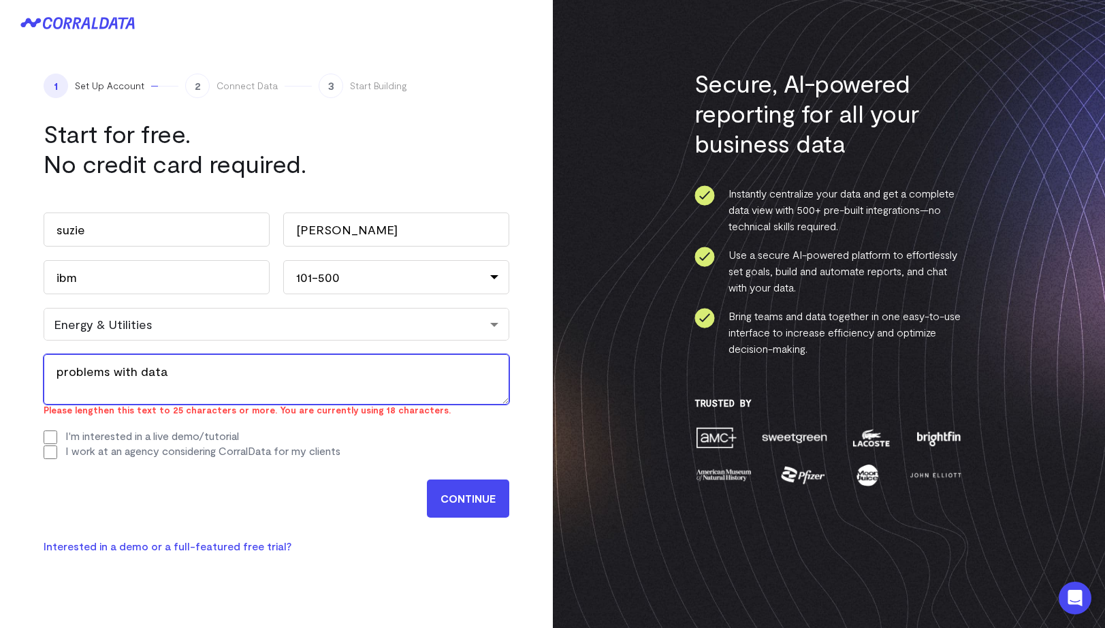
click at [356, 367] on textarea "problems with data" at bounding box center [277, 379] width 466 height 50
paste textarea "problems with data"
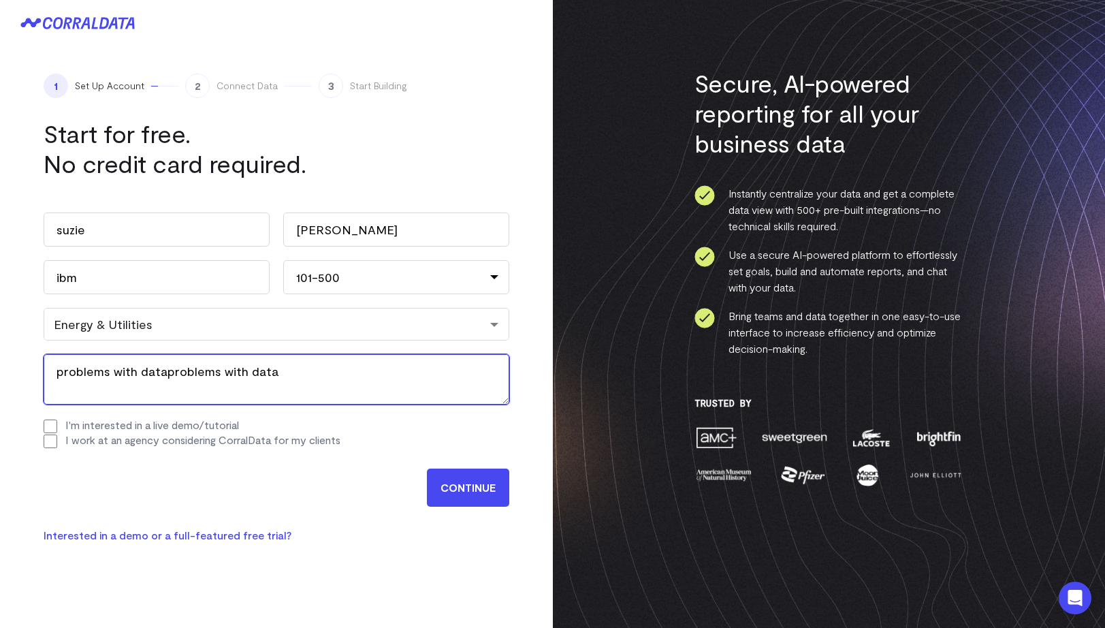
paste textarea "problems with data"
type textarea "problems with dataproblems with dataproblems with dataproblems with dataproblem…"
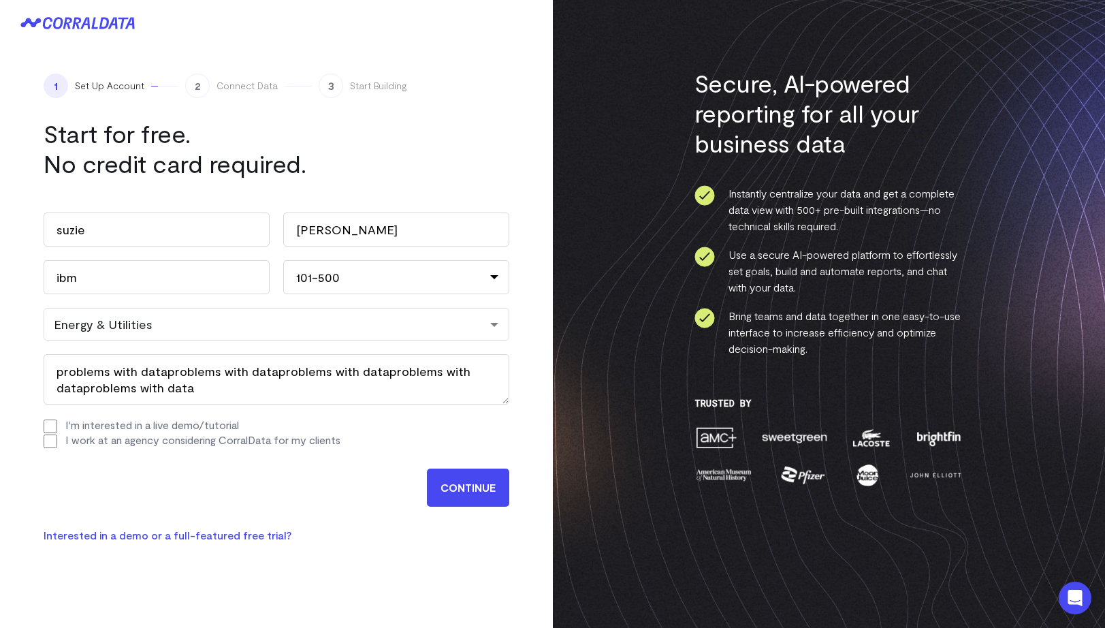
click at [475, 484] on input "CONTINUE" at bounding box center [468, 488] width 82 height 38
